Goal: Transaction & Acquisition: Purchase product/service

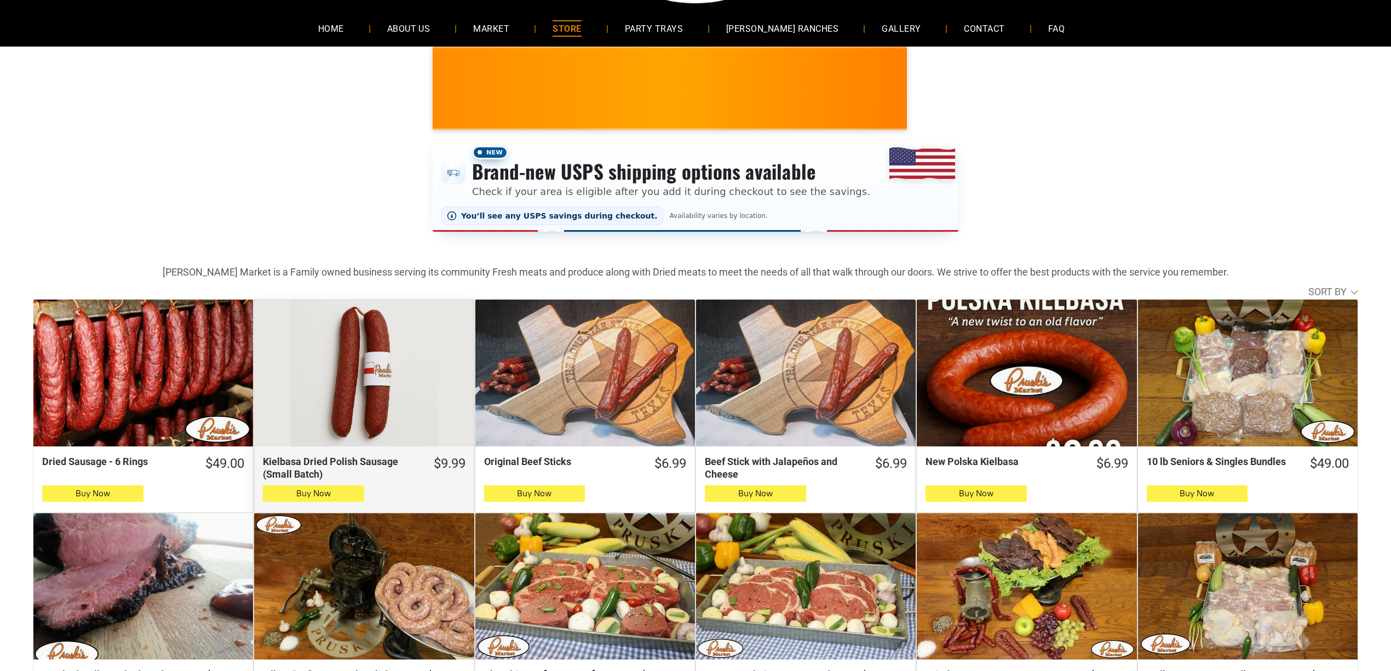
scroll to position [73, 0]
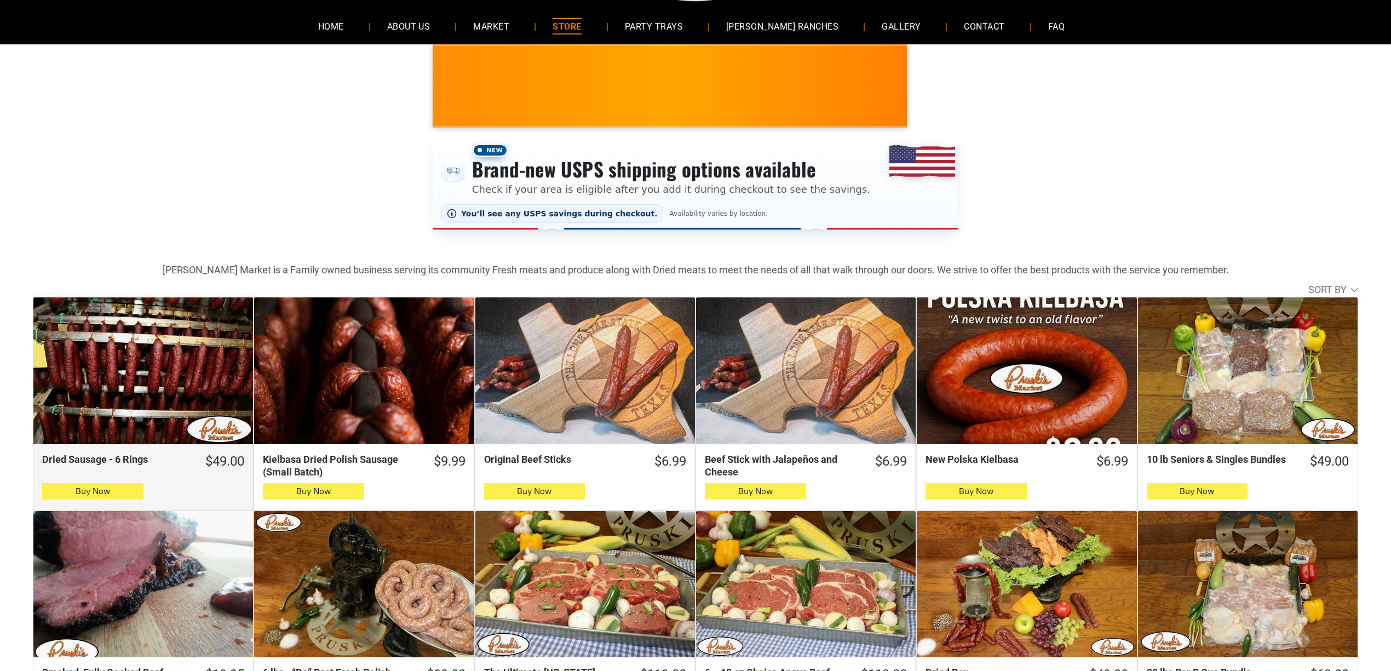
click at [158, 342] on div "Dried Sausage - 6 Rings" at bounding box center [143, 370] width 220 height 147
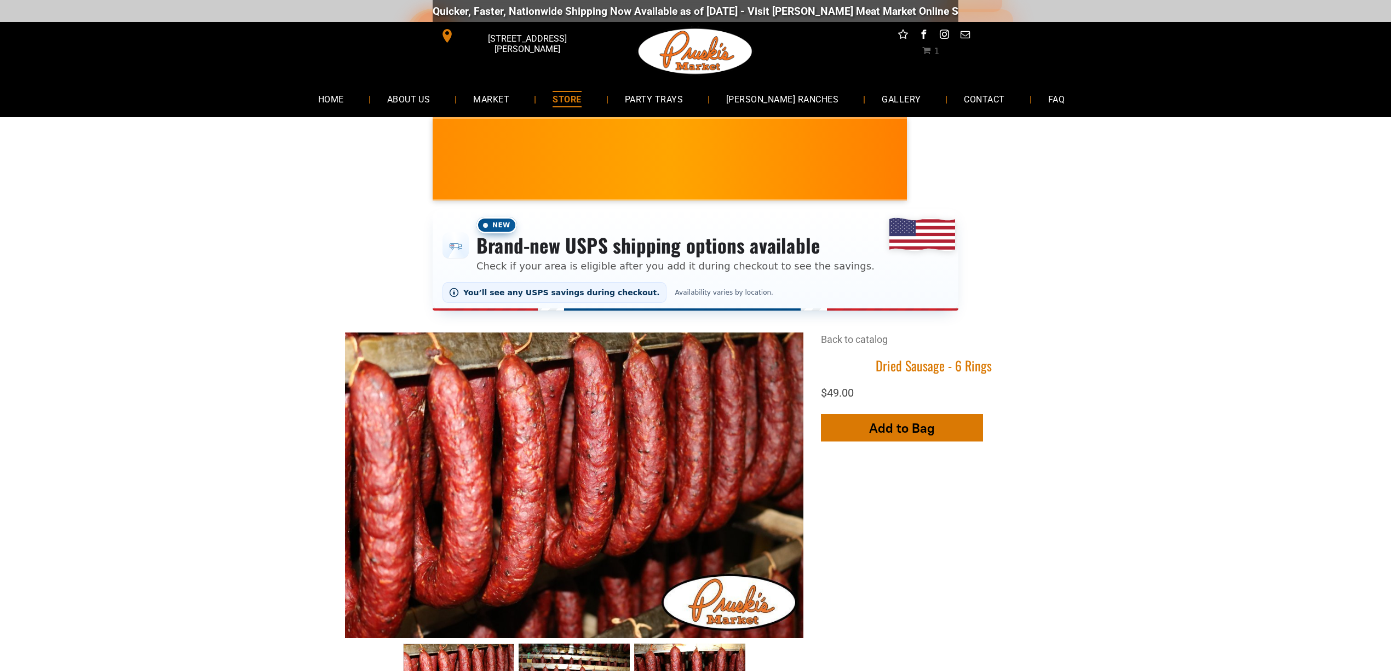
click at [922, 425] on span "Add to Bag" at bounding box center [902, 428] width 66 height 16
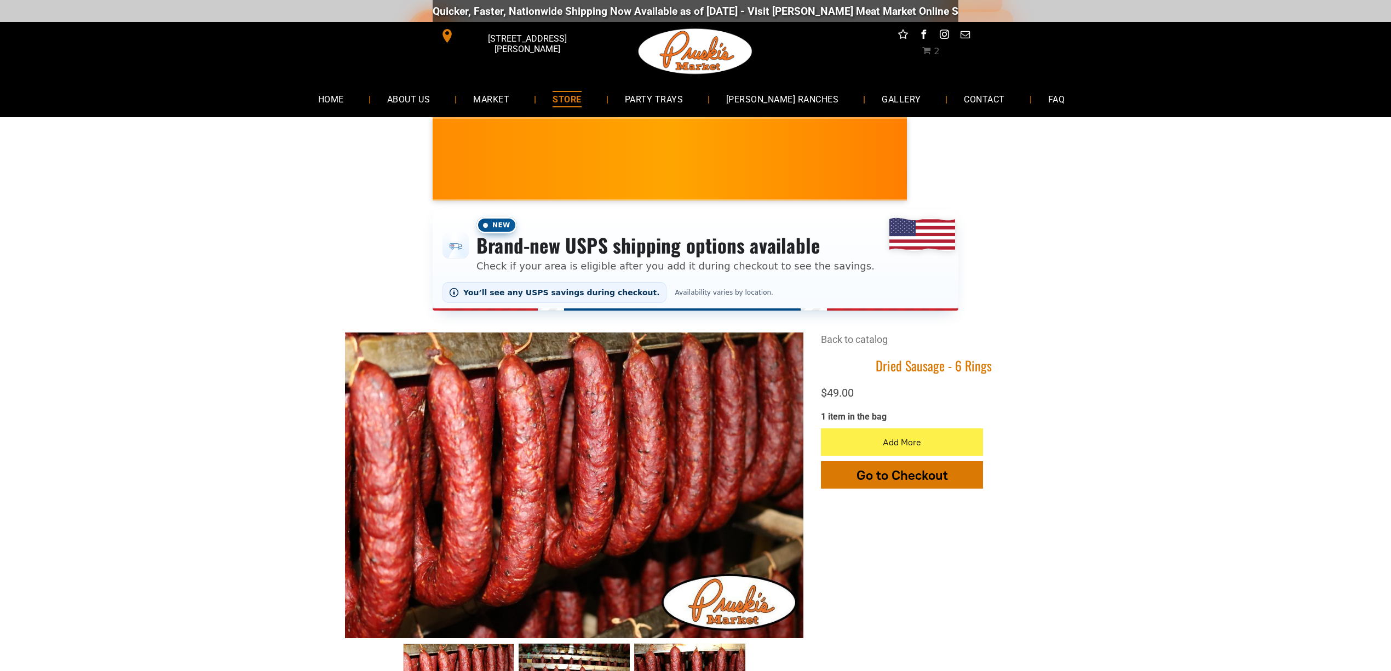
click at [914, 485] on button "Go to Checkout" at bounding box center [902, 474] width 162 height 27
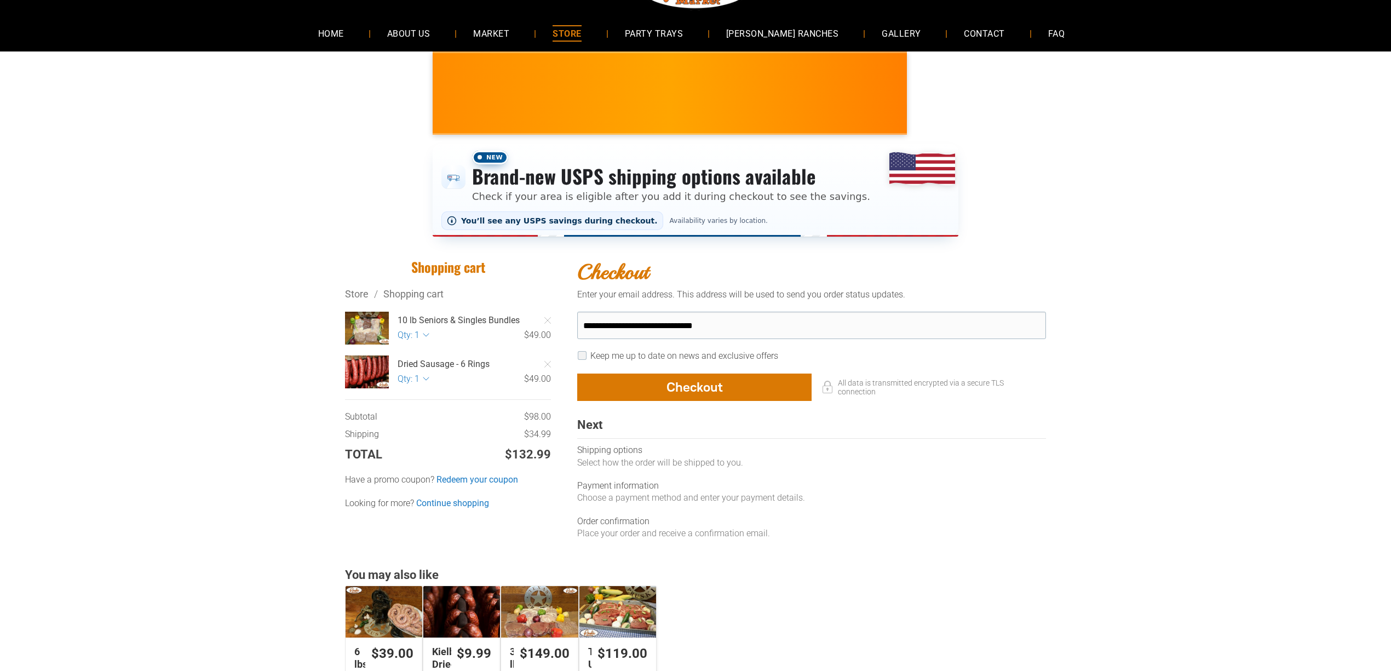
scroll to position [73, 0]
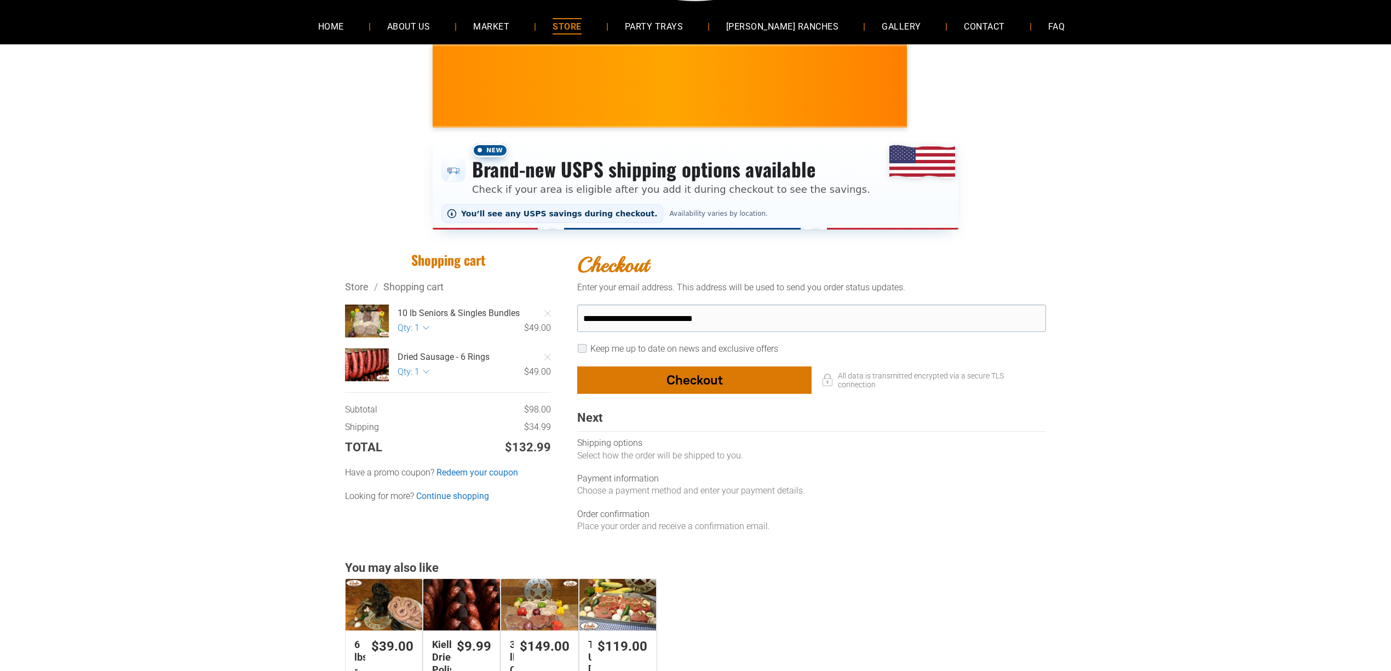
click at [692, 373] on div "button" at bounding box center [694, 380] width 233 height 26
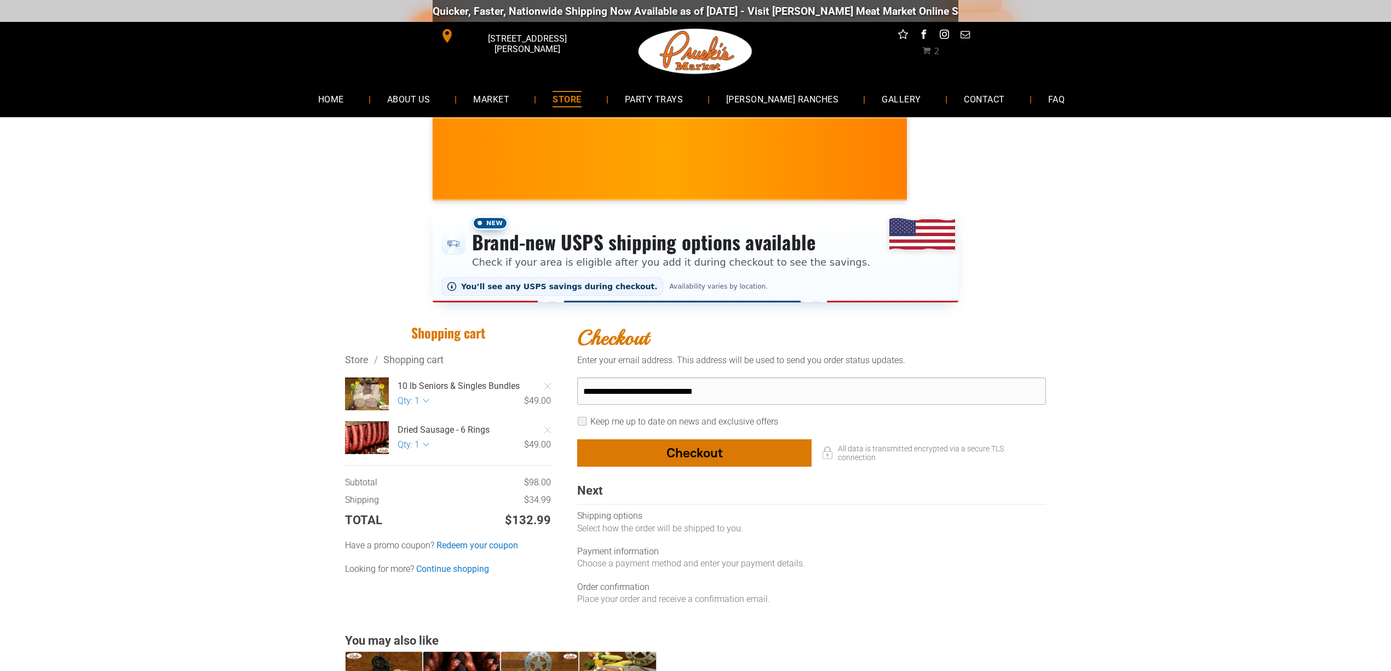
select select "**"
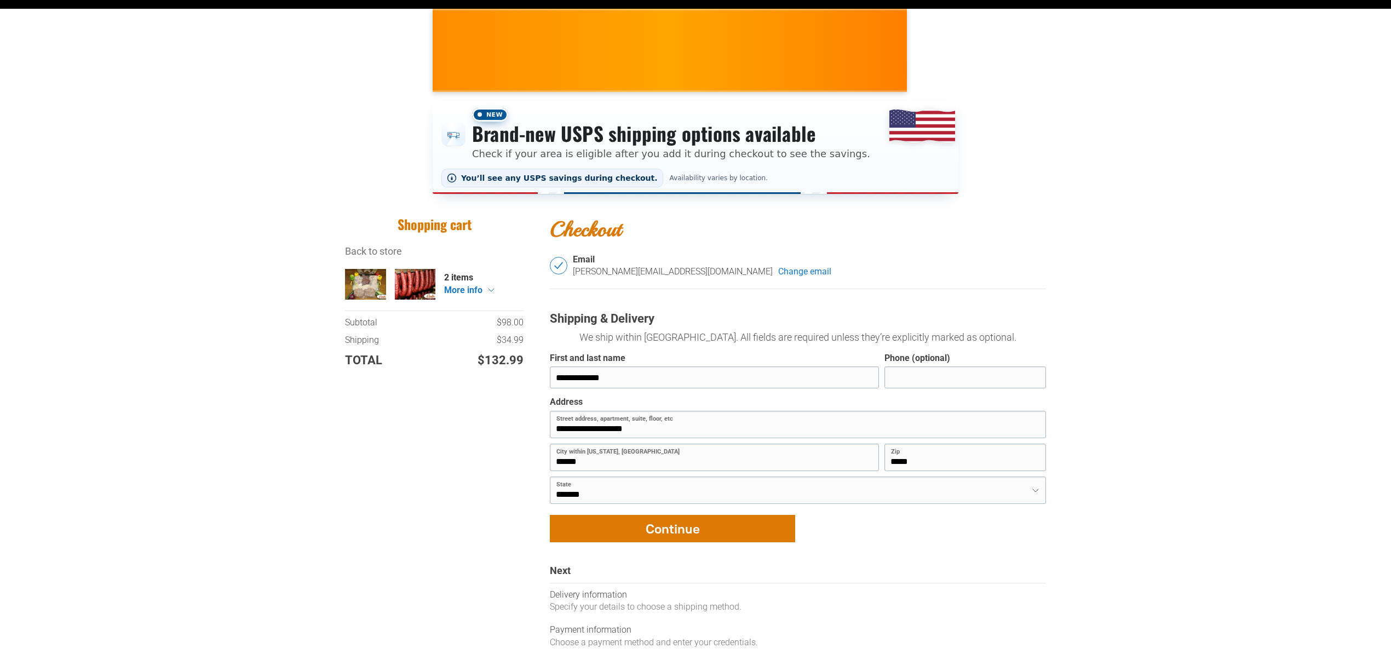
scroll to position [219, 0]
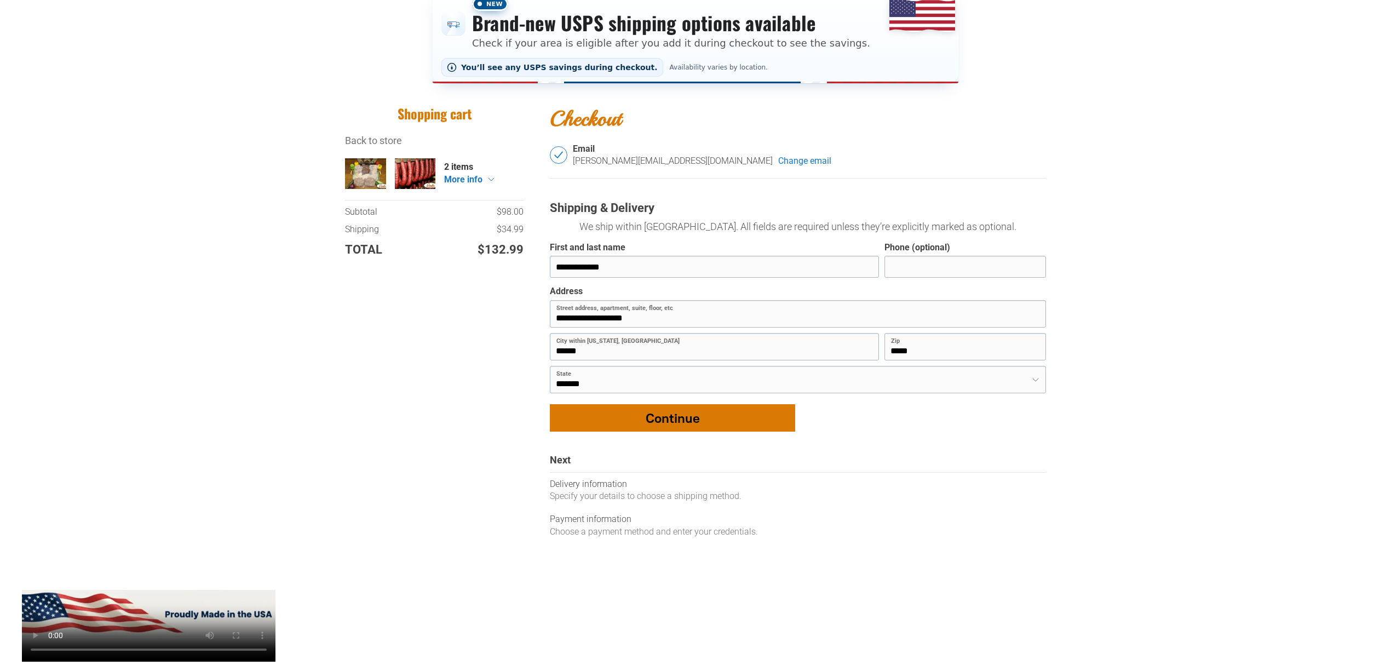
click at [588, 425] on div "button" at bounding box center [672, 418] width 244 height 26
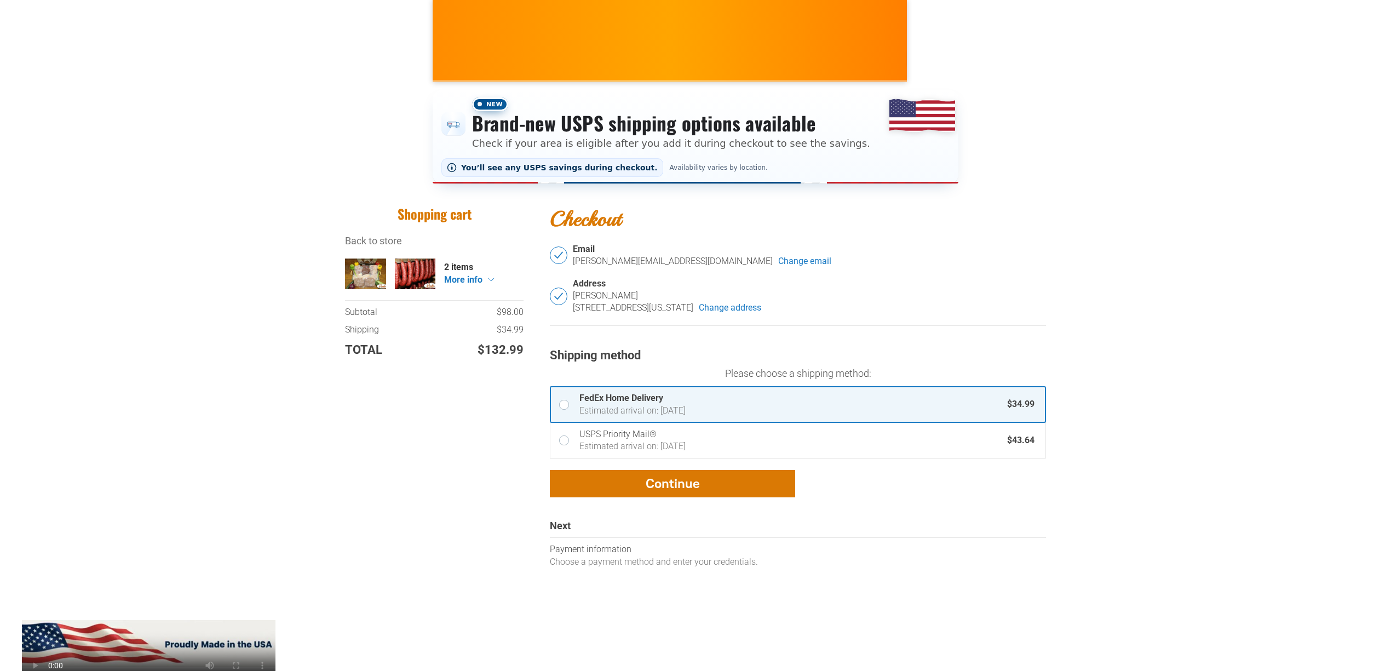
scroll to position [146, 0]
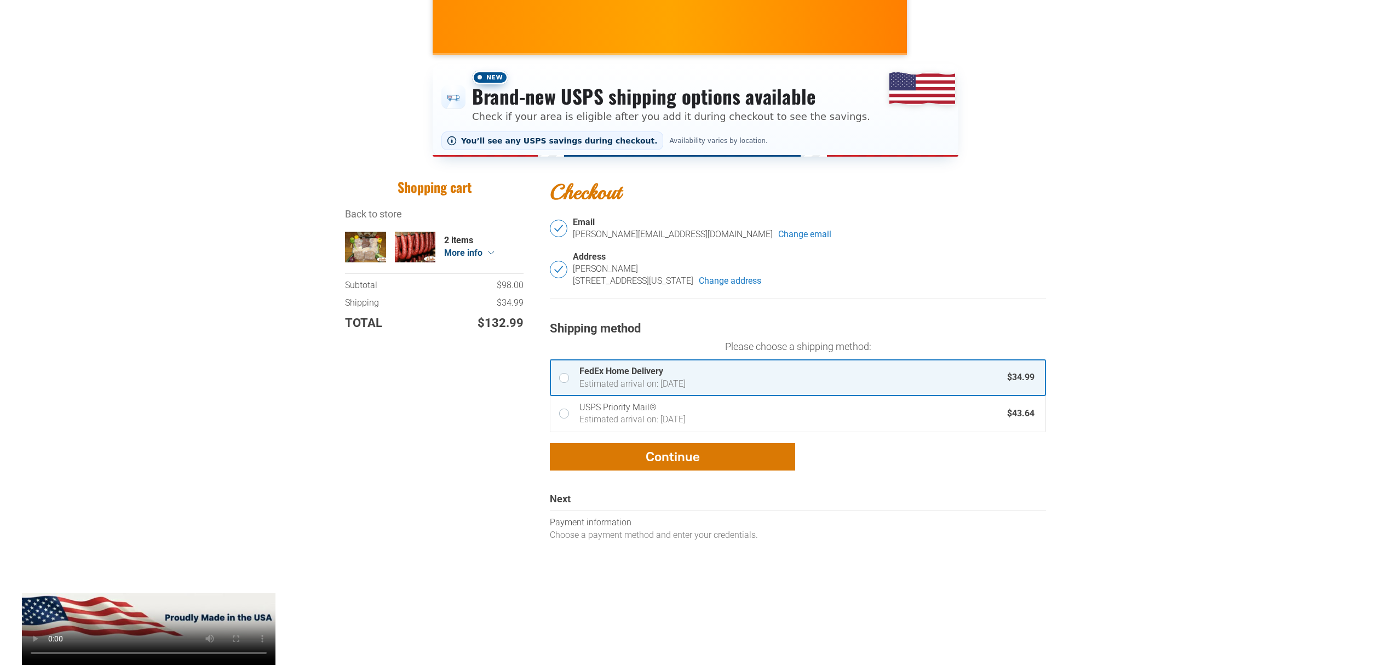
click at [495, 253] on div "10 lb Seniors & Singles Bundles × 1 $49.00 Dried Sausage - 6 Rings × 1 $49.00 2…" at bounding box center [434, 253] width 178 height 42
click at [388, 251] on div "× 1" at bounding box center [388, 250] width 9 height 12
click at [365, 239] on div at bounding box center [360, 243] width 34 height 25
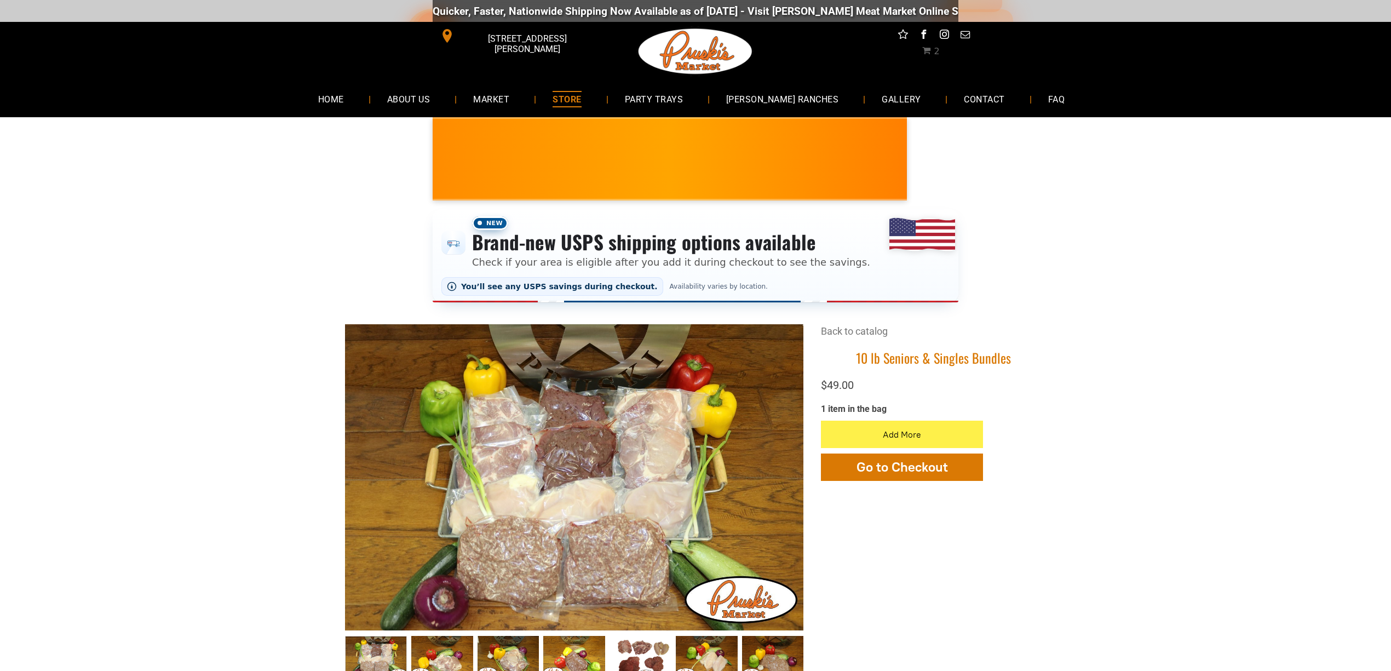
click at [933, 57] on div "2" at bounding box center [930, 51] width 55 height 14
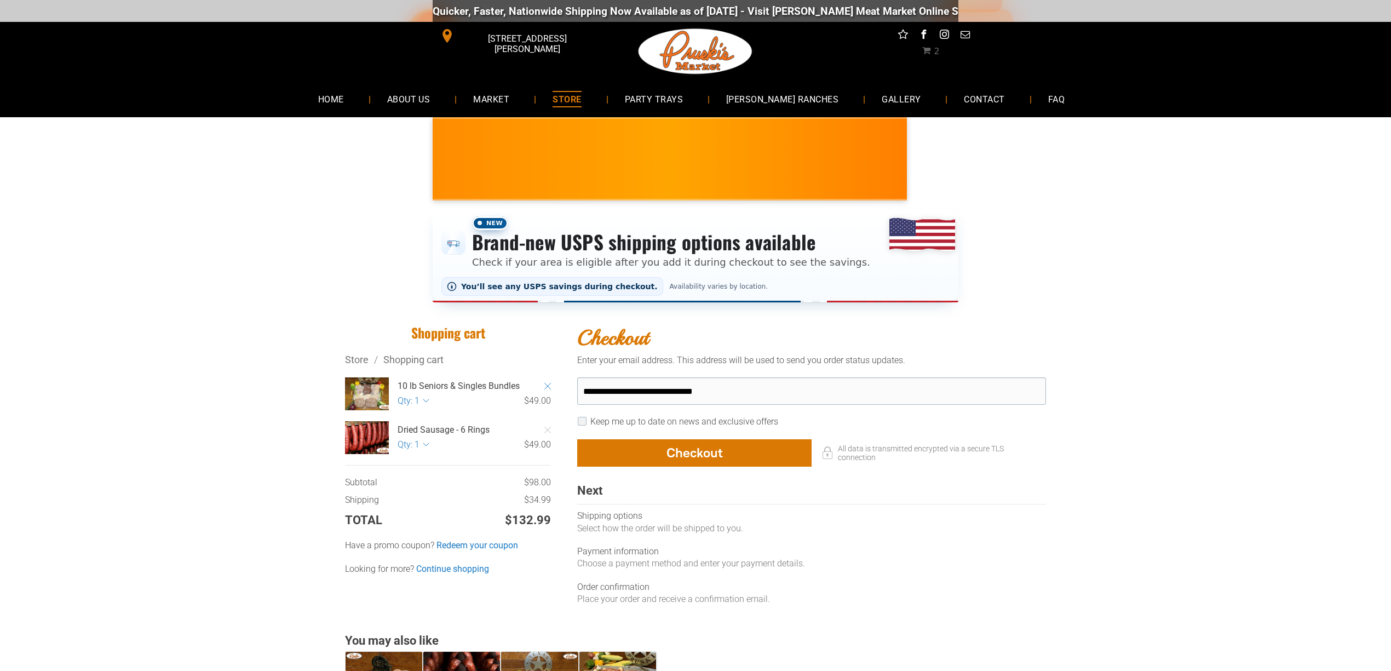
click at [548, 388] on icon "Remove Item" at bounding box center [547, 386] width 7 height 7
click at [548, 384] on icon "Remove Item" at bounding box center [547, 386] width 7 height 7
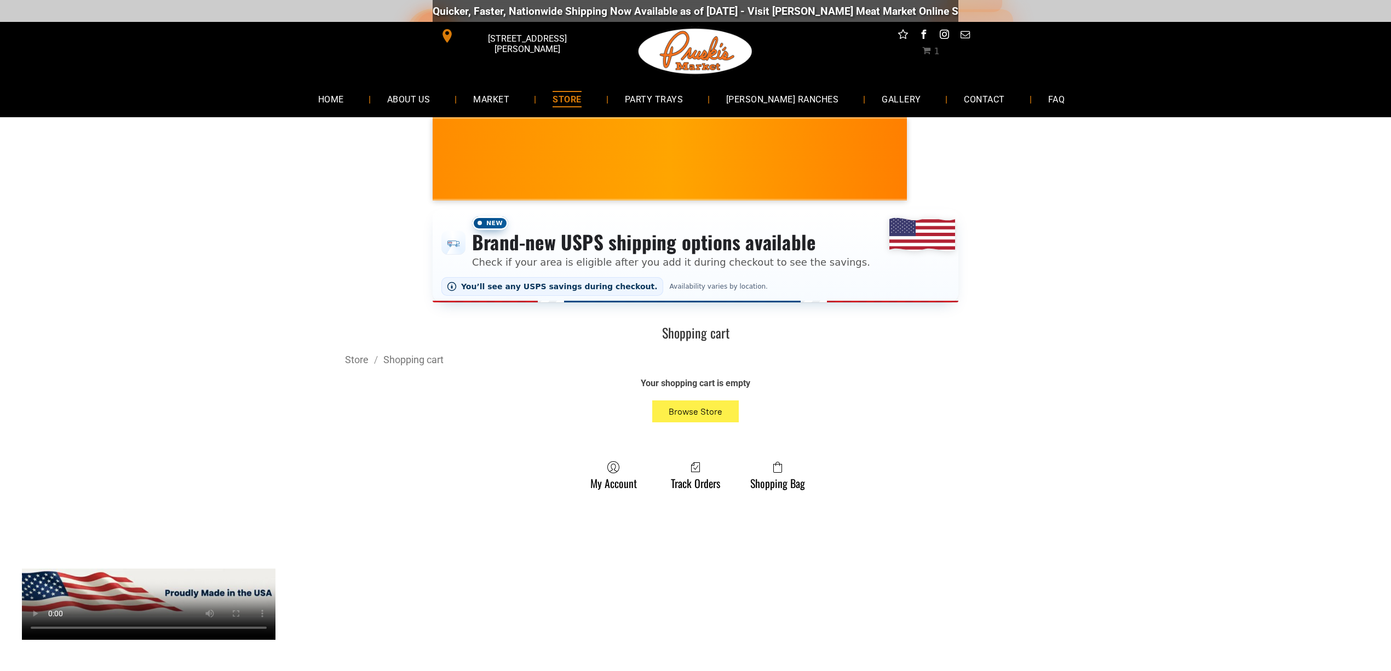
click at [577, 108] on link "STORE" at bounding box center [566, 98] width 61 height 29
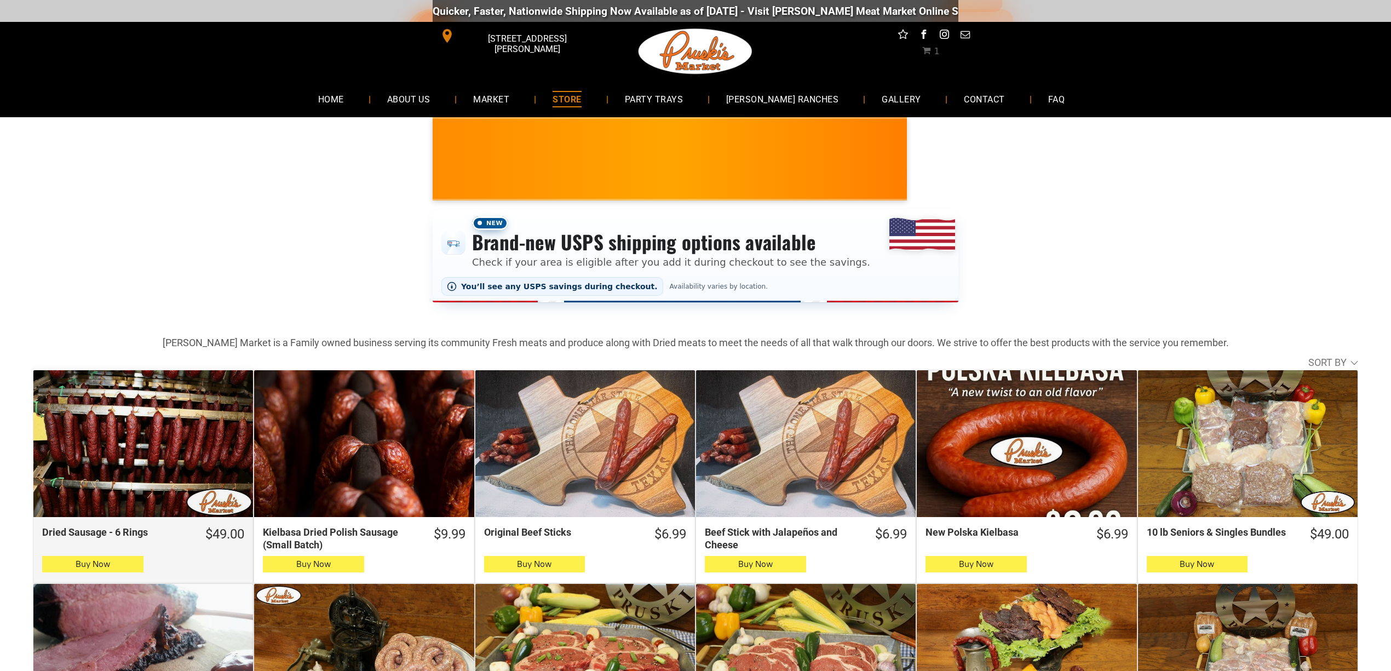
click at [141, 430] on div "Dried Sausage - 6 Rings" at bounding box center [143, 443] width 220 height 147
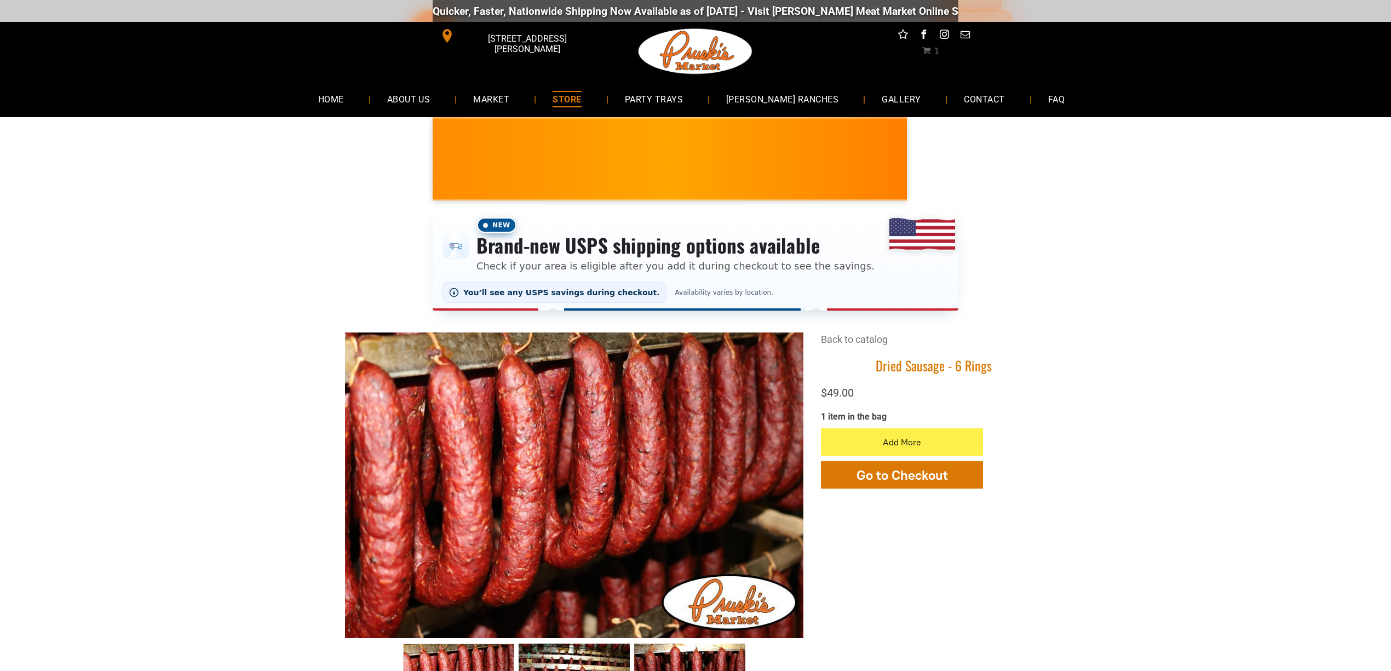
click at [934, 53] on span "1" at bounding box center [936, 51] width 5 height 10
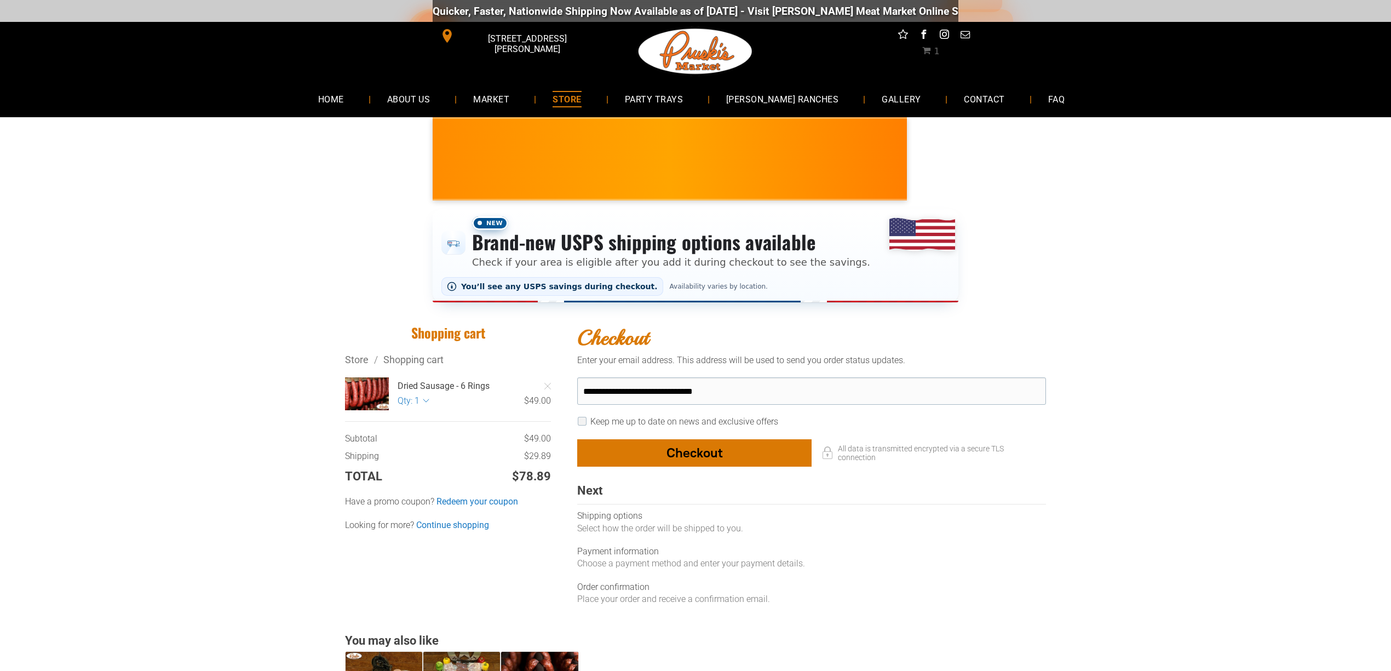
click at [684, 460] on div "button" at bounding box center [694, 453] width 233 height 26
select select "**"
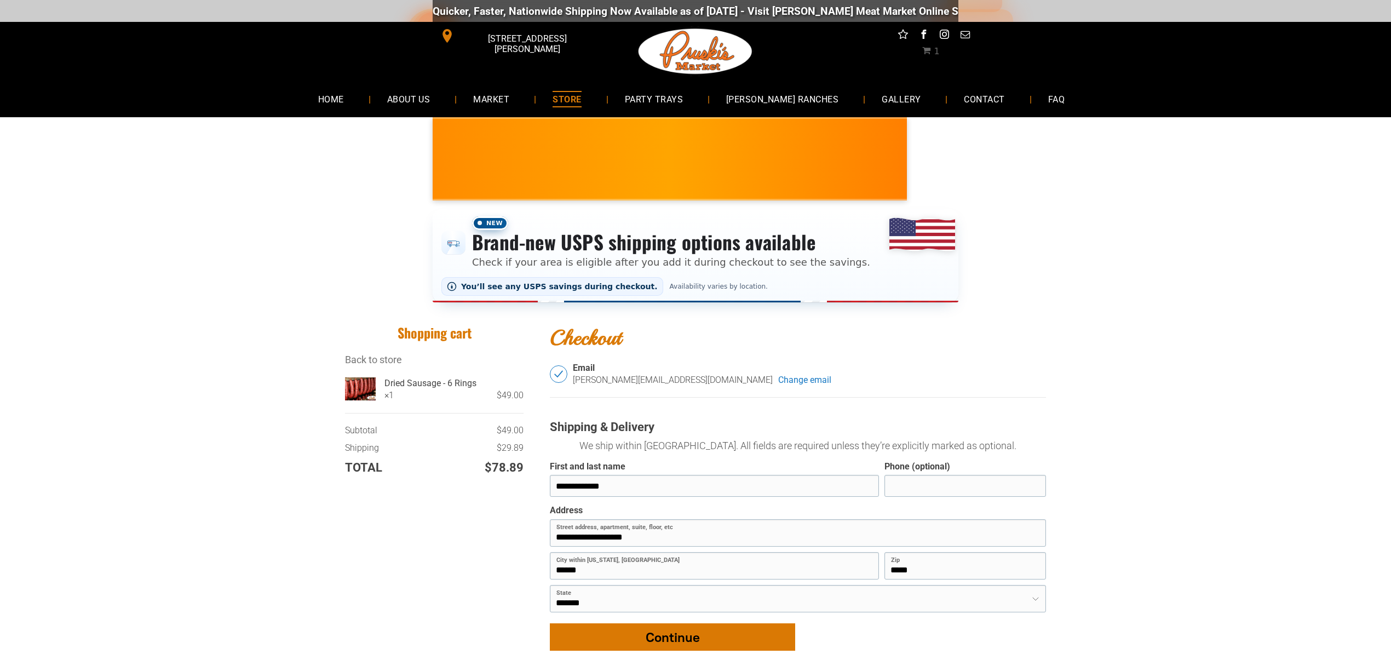
click at [657, 634] on div "button" at bounding box center [672, 637] width 244 height 26
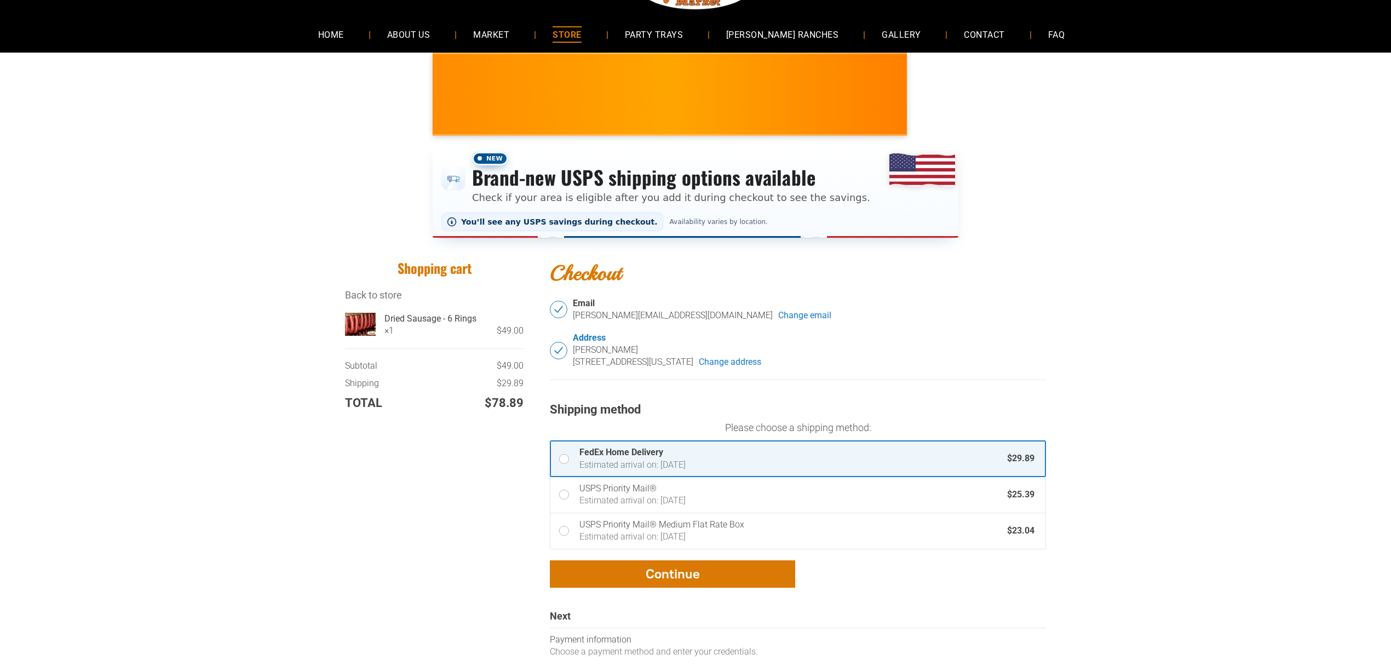
scroll to position [73, 0]
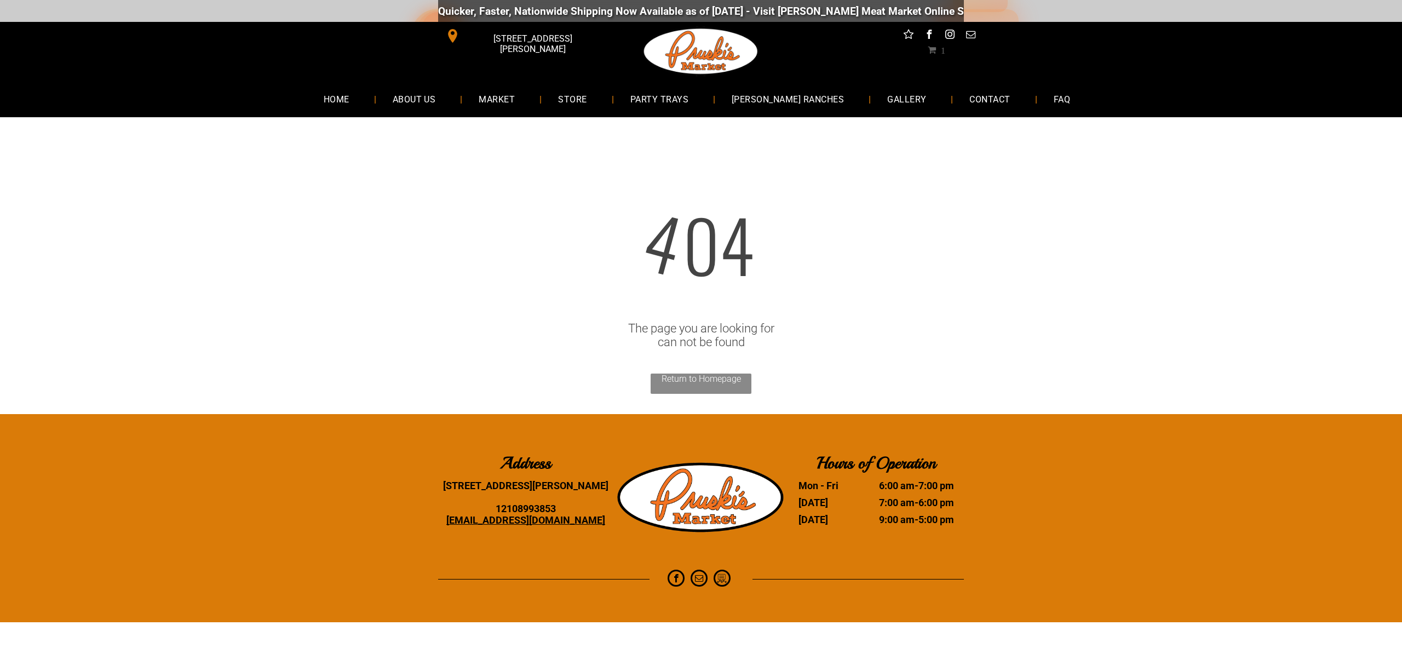
click at [935, 48] on span "1" at bounding box center [937, 49] width 18 height 9
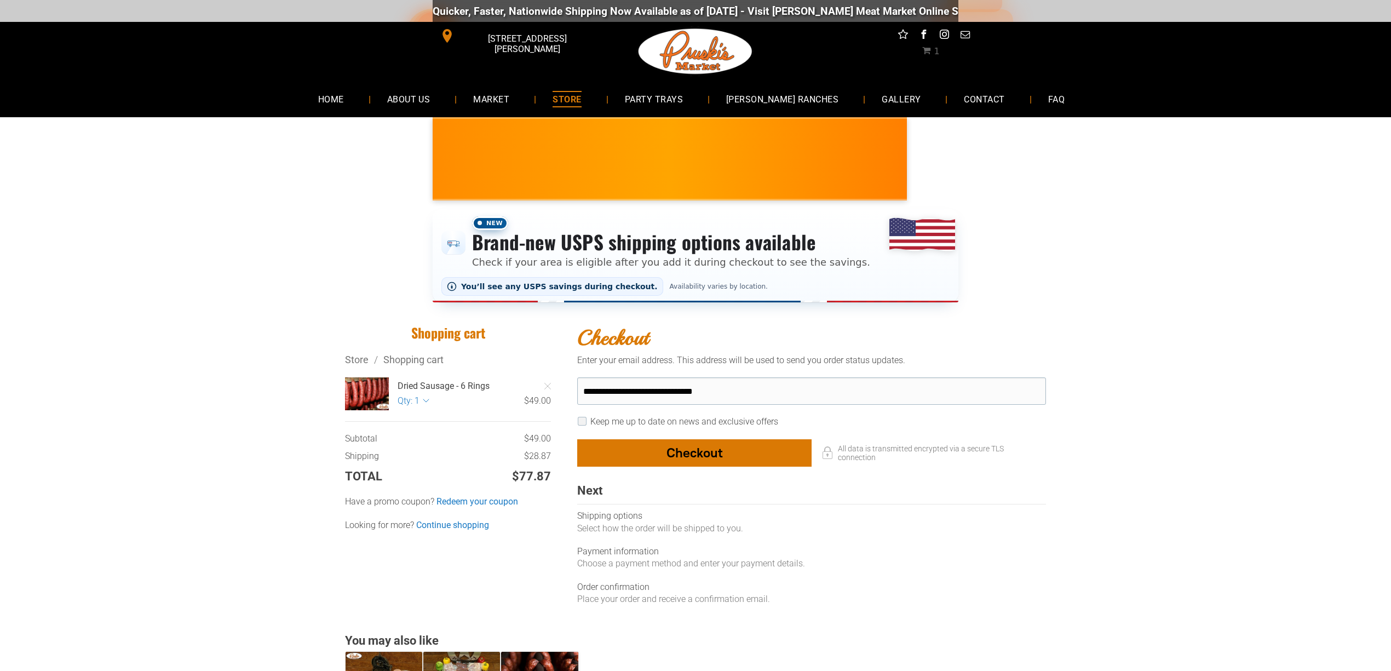
click at [719, 461] on div "button" at bounding box center [694, 453] width 233 height 26
select select "**"
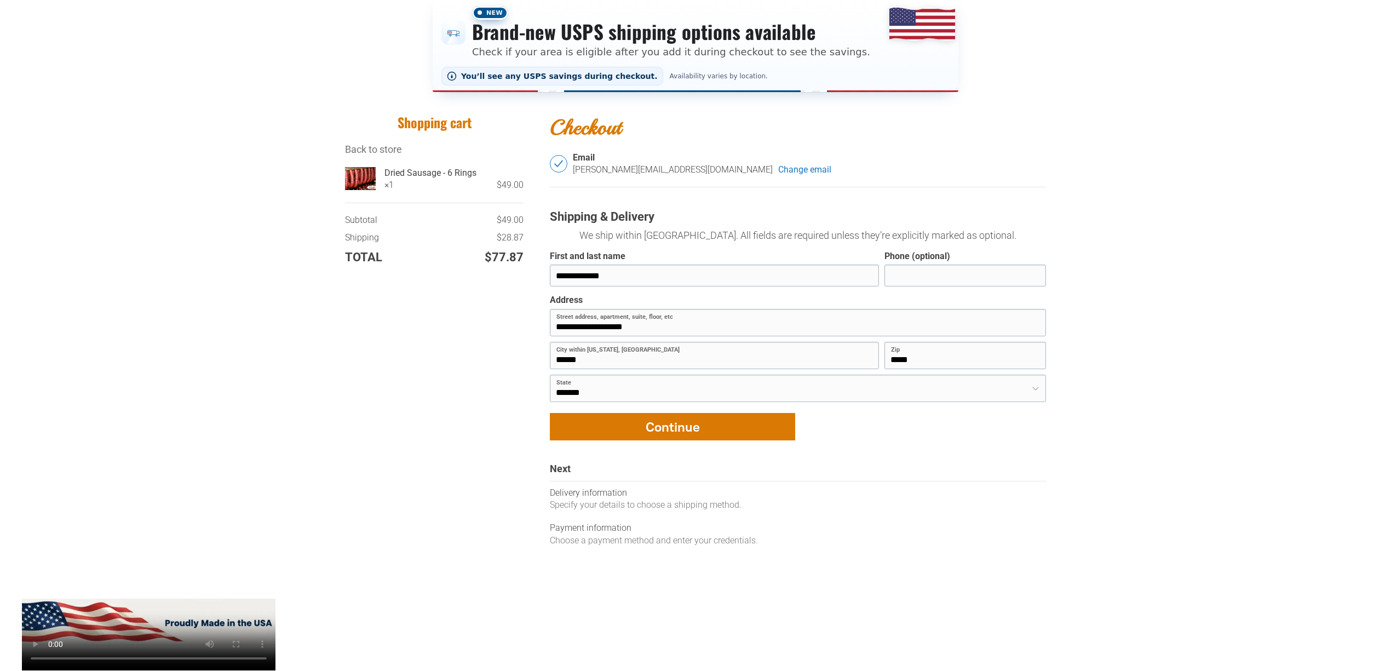
scroll to position [292, 0]
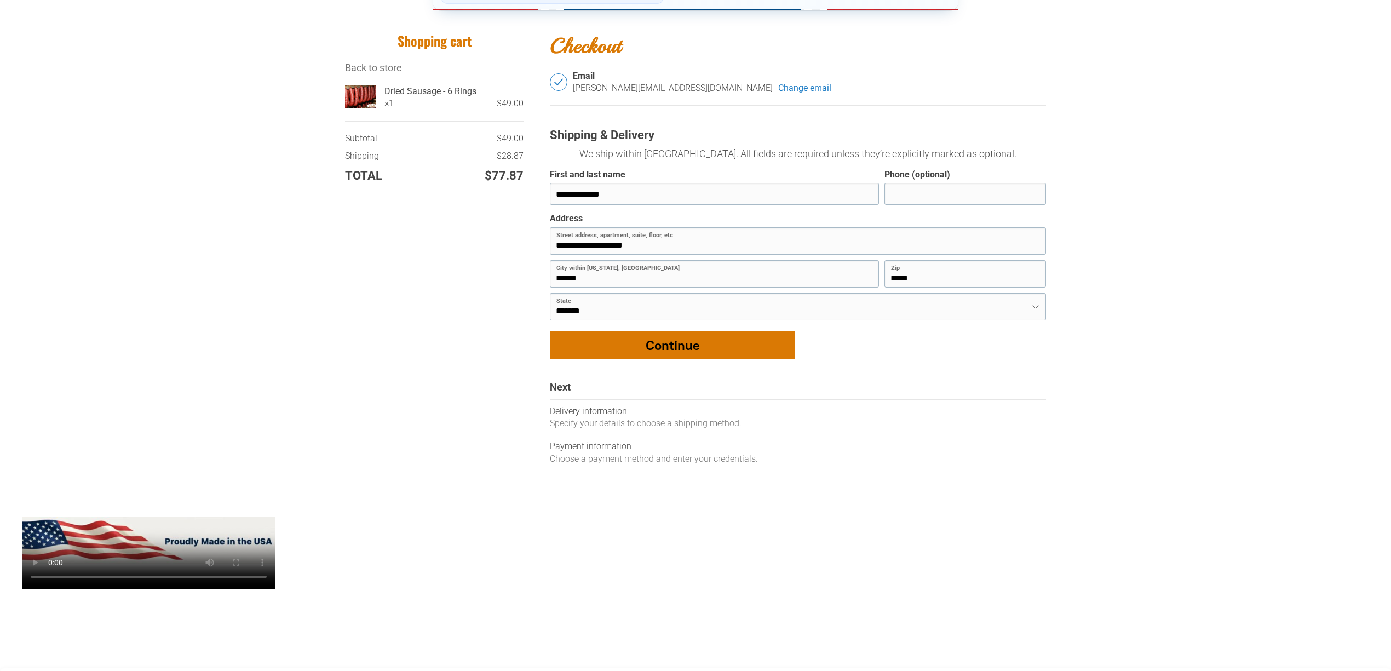
click at [667, 347] on div "button" at bounding box center [672, 345] width 244 height 26
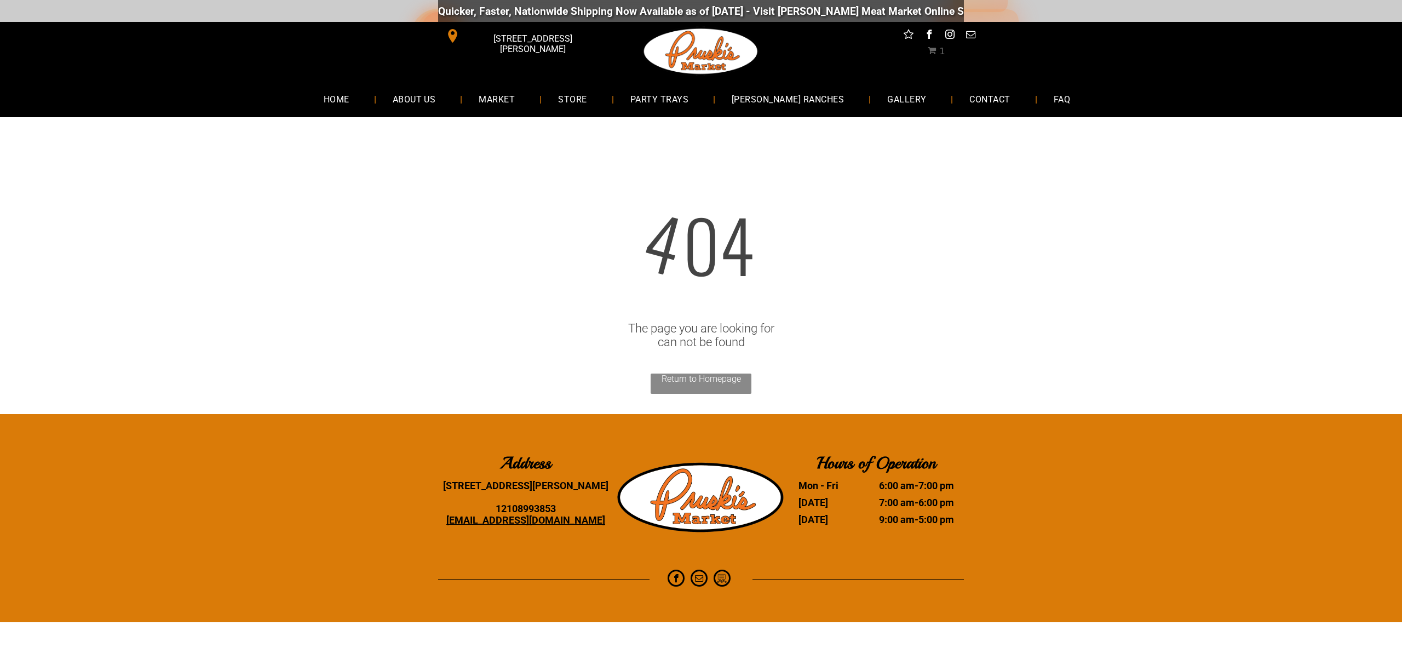
click at [942, 49] on span "1" at bounding box center [941, 51] width 5 height 10
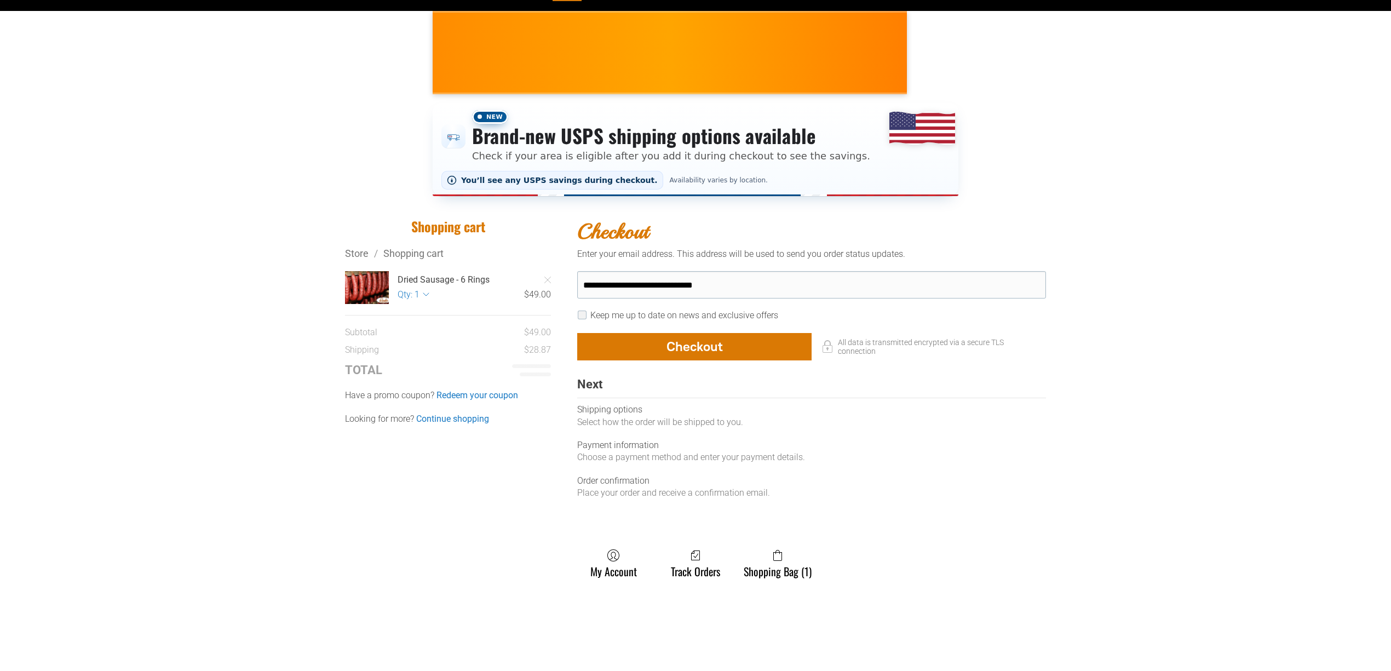
scroll to position [146, 0]
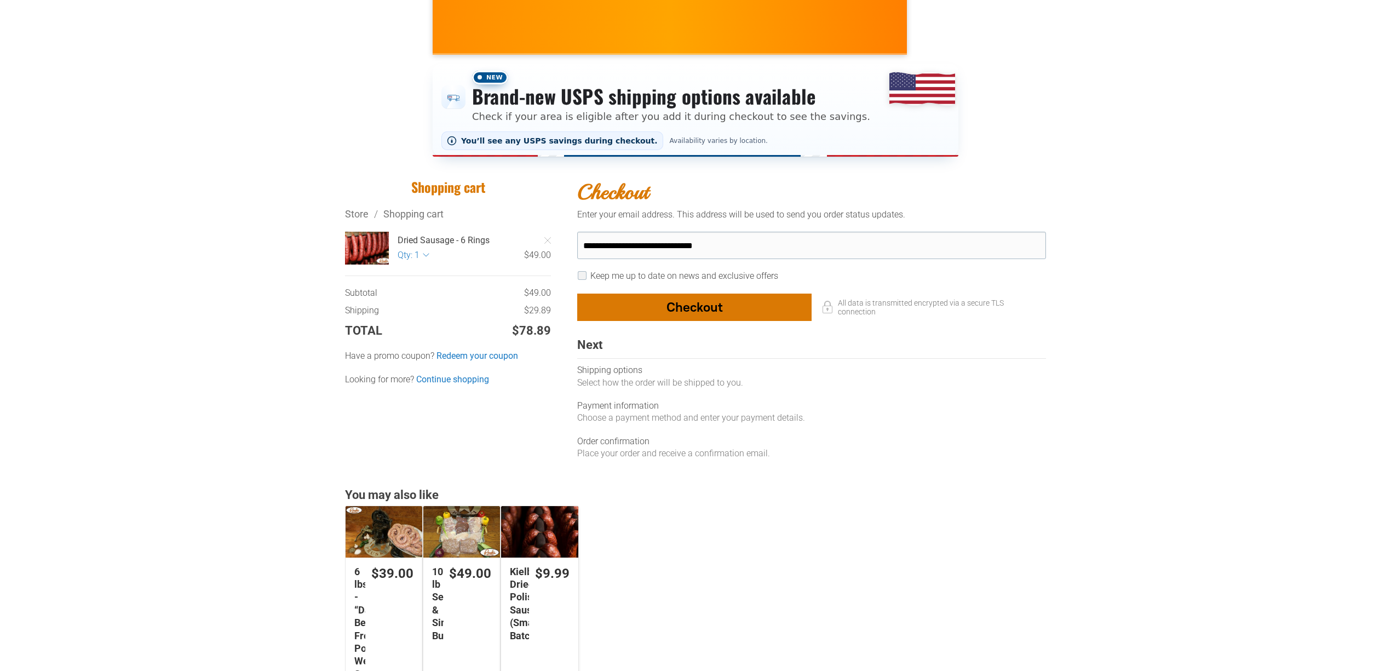
click at [682, 312] on div "button" at bounding box center [694, 307] width 233 height 26
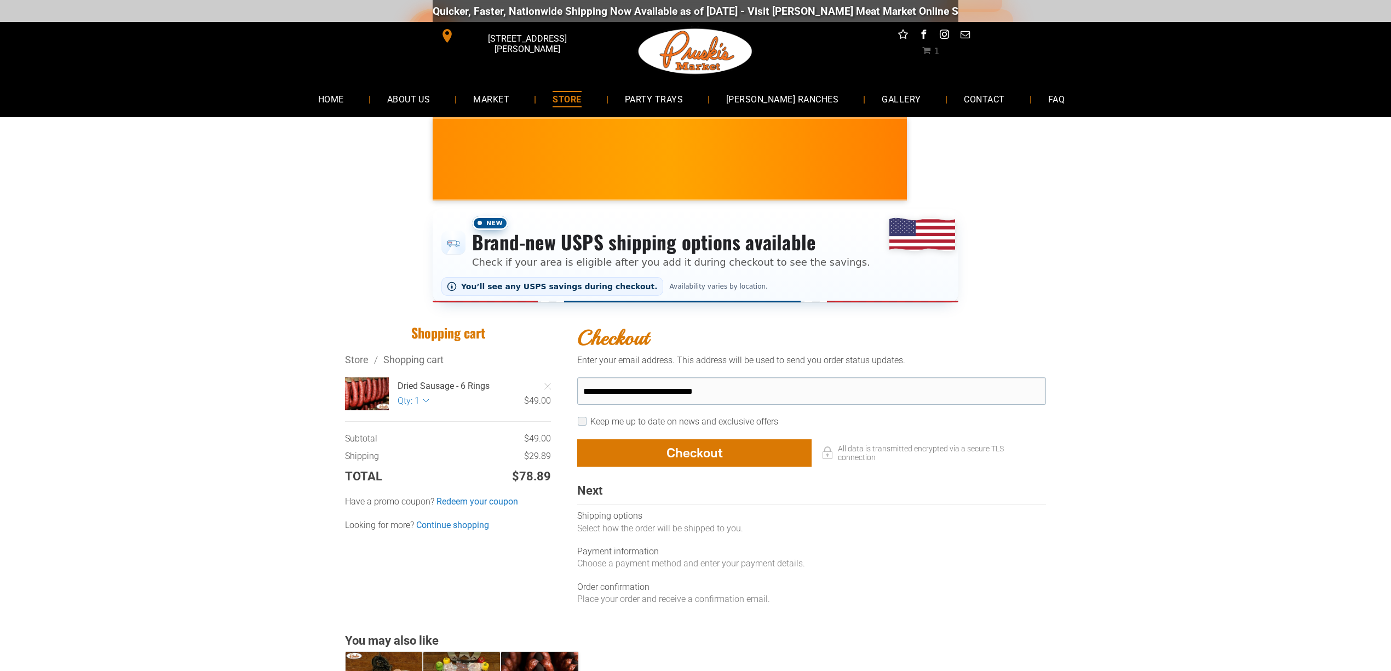
select select "**"
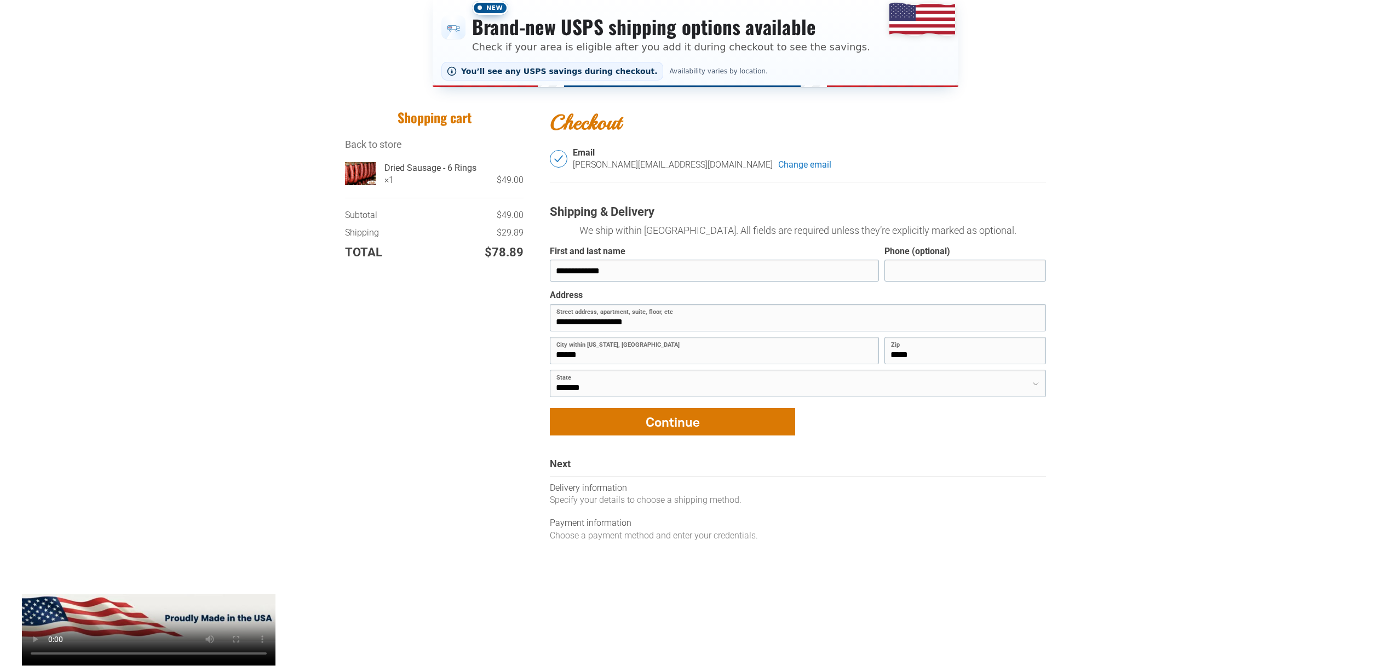
scroll to position [219, 0]
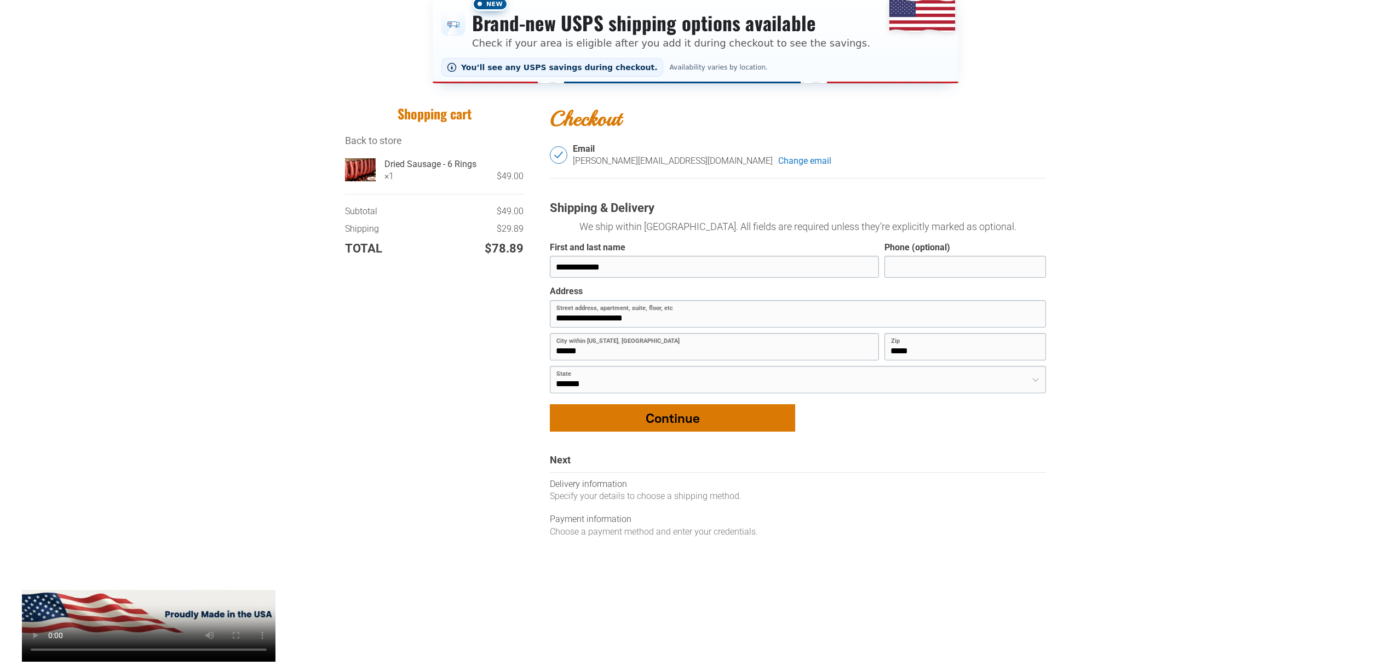
click at [707, 428] on div "button" at bounding box center [672, 418] width 244 height 26
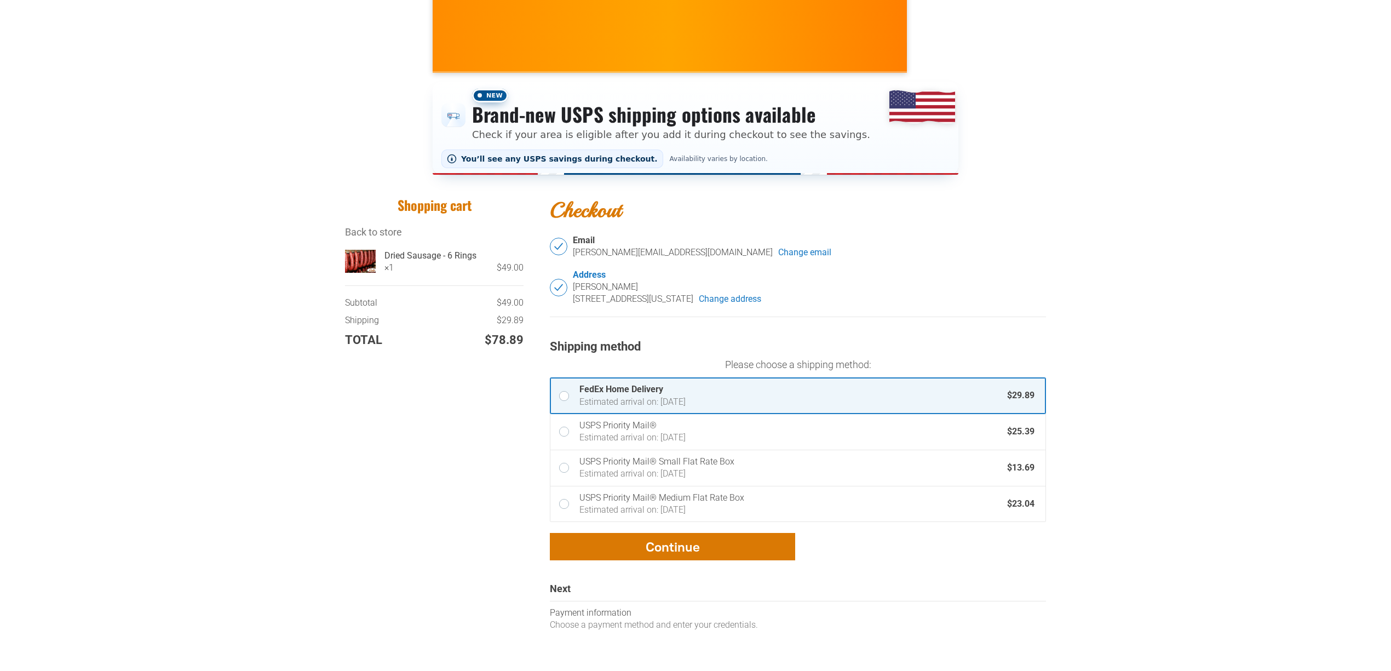
scroll to position [146, 0]
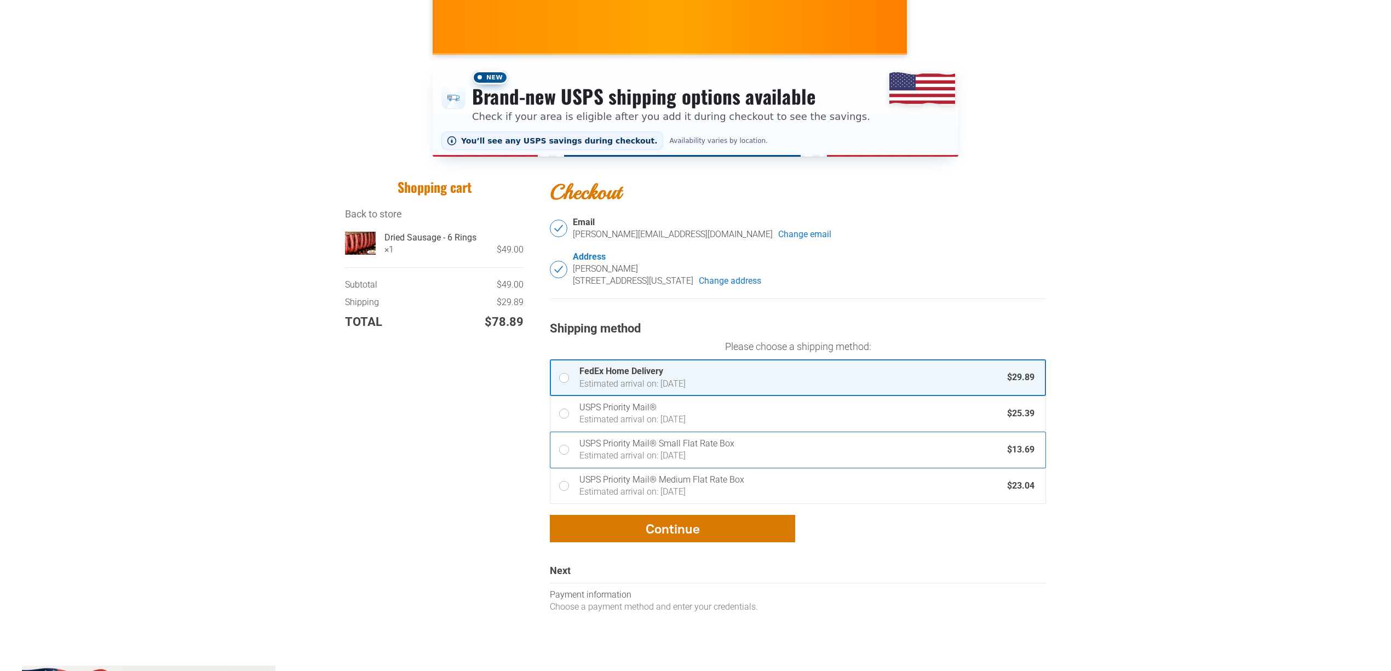
drag, startPoint x: 885, startPoint y: 450, endPoint x: 944, endPoint y: 448, distance: 58.6
click at [886, 450] on div "USPS Priority Mail® Small Flat Rate Box" at bounding box center [790, 443] width 422 height 12
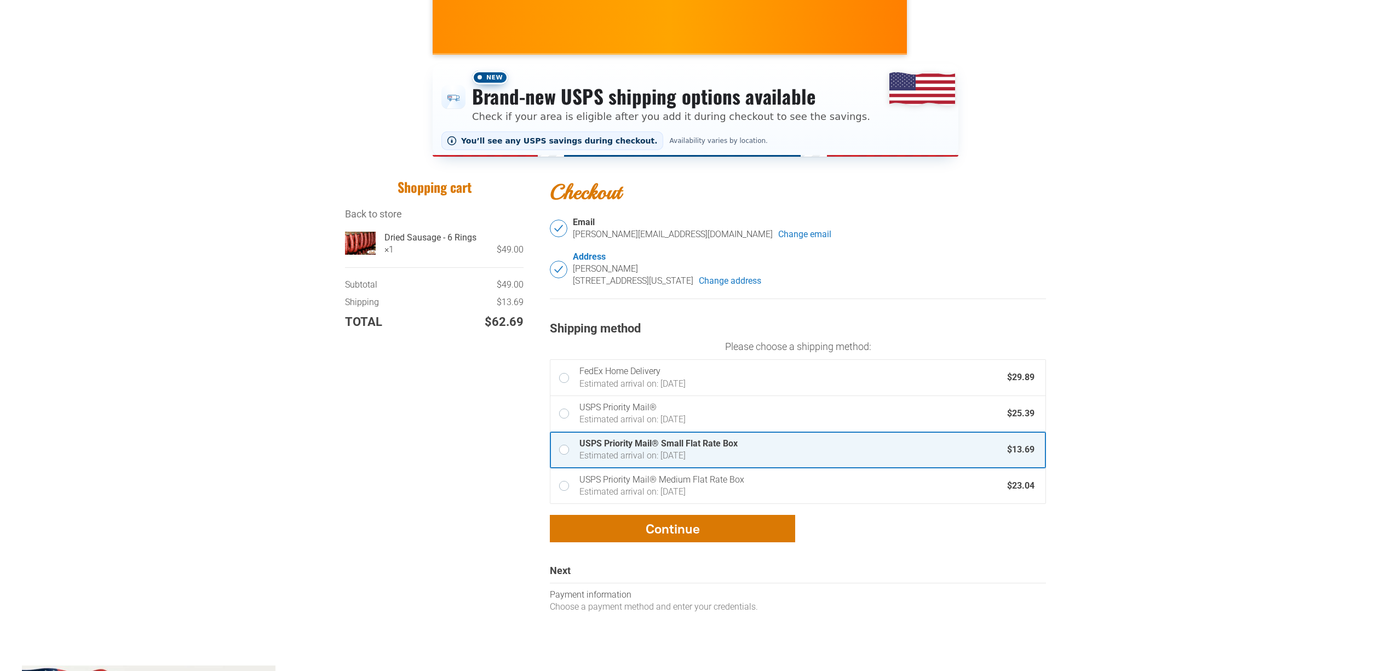
click at [1222, 417] on div "Shopping cart Checkout Back to store Dried Sausage - 6 Rings × 1 $49.00 1 item …" at bounding box center [695, 400] width 1325 height 445
